Goal: Transaction & Acquisition: Obtain resource

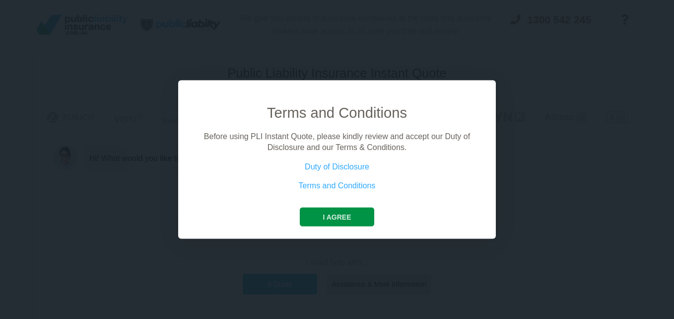
click at [360, 213] on button "I agree" at bounding box center [337, 216] width 74 height 19
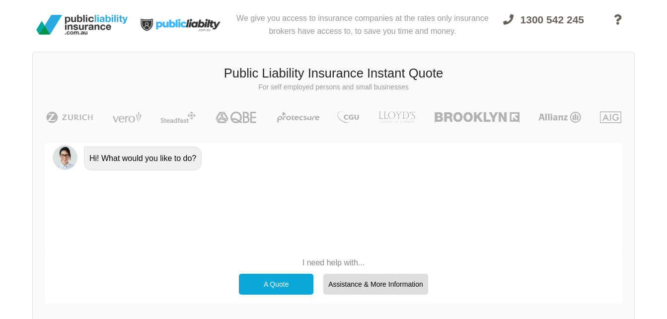
click at [333, 264] on p "I need help with..." at bounding box center [333, 262] width 199 height 11
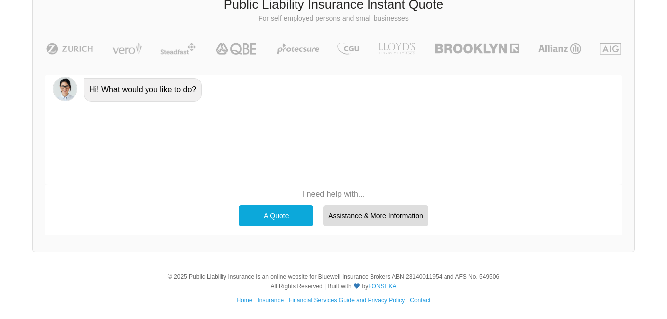
click at [333, 190] on p "I need help with..." at bounding box center [333, 194] width 199 height 11
click at [282, 226] on div "A Quote Assistance & More Information" at bounding box center [333, 215] width 199 height 31
click at [280, 220] on div "A Quote" at bounding box center [276, 215] width 74 height 21
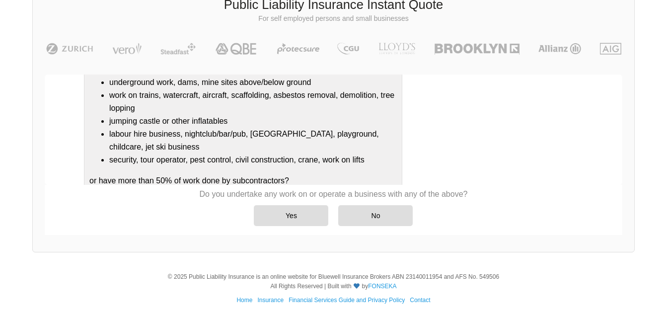
scroll to position [181, 0]
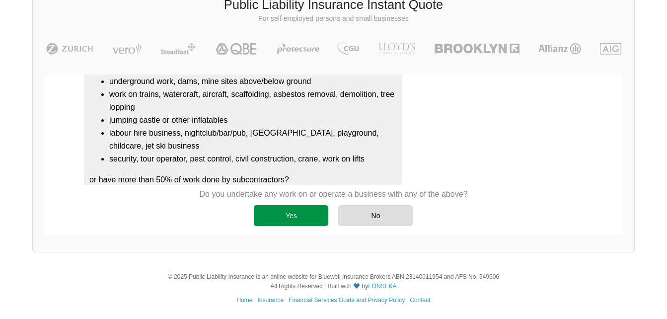
click at [323, 210] on div "Yes" at bounding box center [291, 215] width 74 height 21
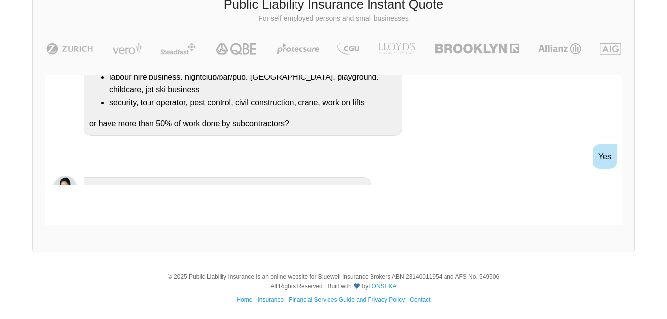
scroll to position [285, 0]
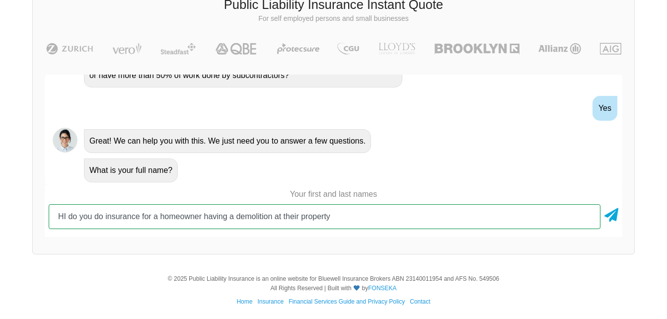
type input "HI do you do insurance for a homeowner having a demolition at their property"
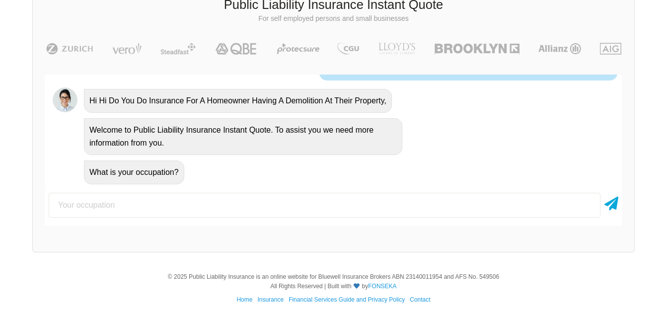
scroll to position [422, 0]
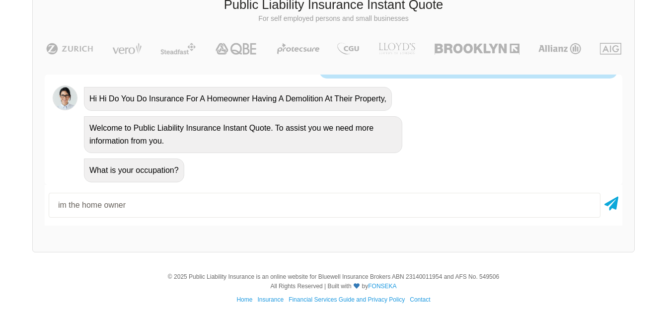
type input "im the home owner"
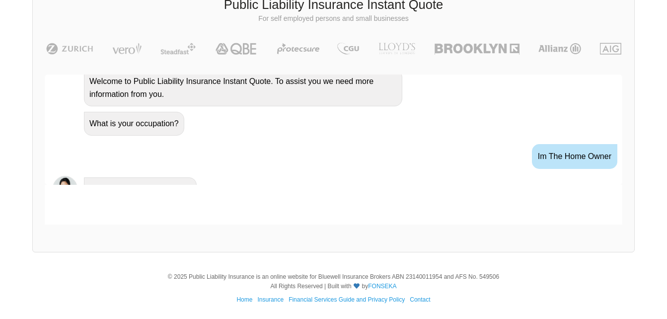
scroll to position [487, 0]
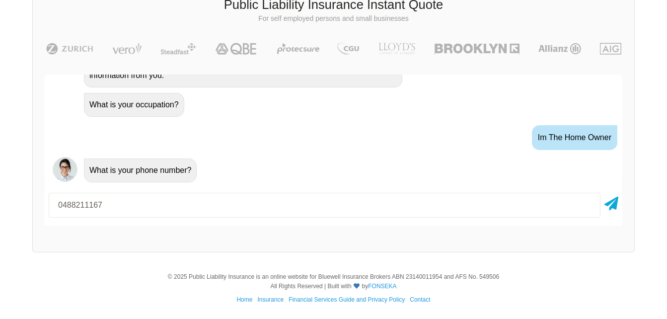
type input "0488211167"
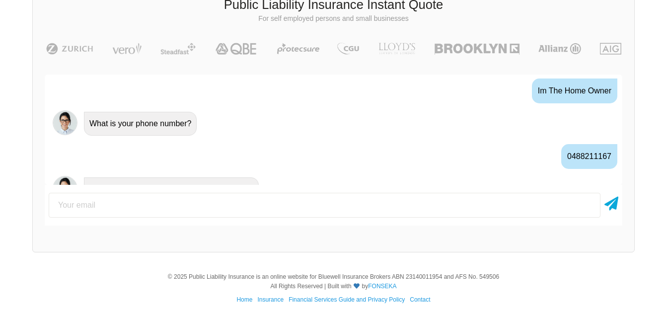
scroll to position [553, 0]
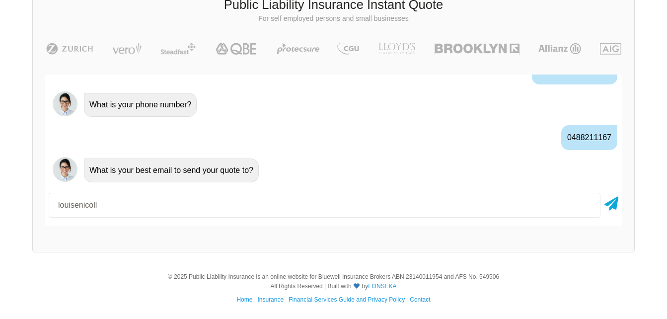
type input "[EMAIL_ADDRESS][DOMAIN_NAME]"
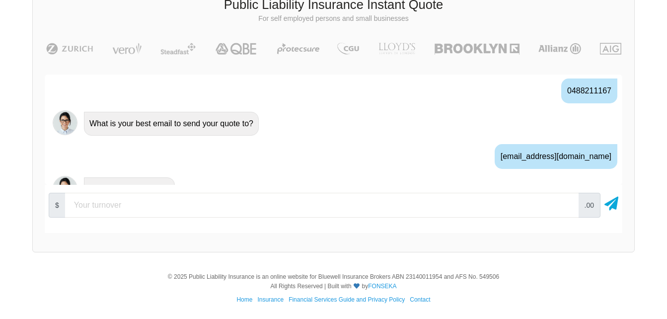
scroll to position [618, 0]
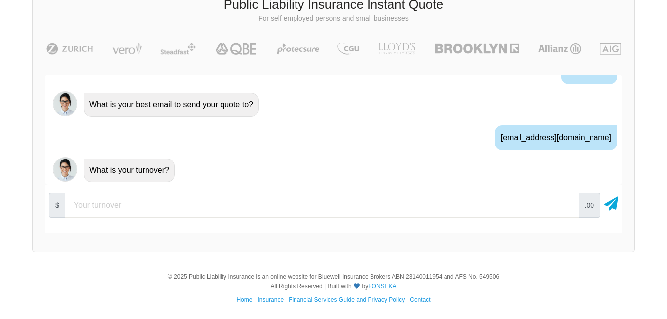
click at [94, 248] on div "Public Liability Insurance Instant Quote For self employed persons and small bu…" at bounding box center [333, 117] width 602 height 269
